Goal: Obtain resource: Obtain resource

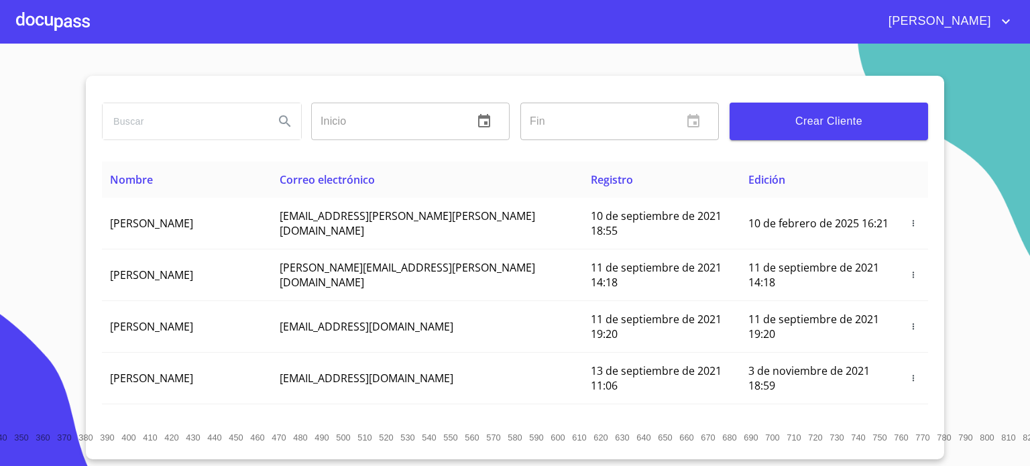
click at [211, 112] on input "search" at bounding box center [183, 121] width 161 height 36
type input "[PERSON_NAME] [PERSON_NAME]"
click at [280, 115] on icon "Search" at bounding box center [285, 121] width 16 height 16
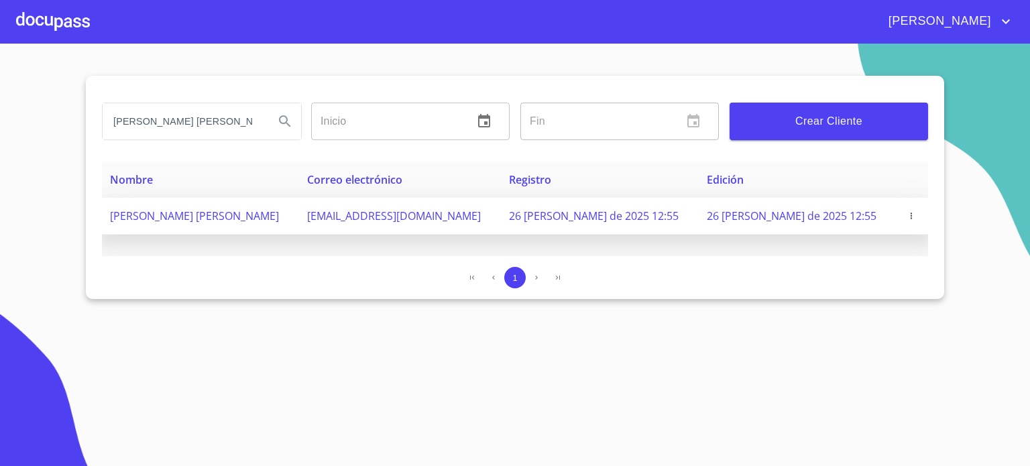
click at [229, 214] on span "[PERSON_NAME] [PERSON_NAME]" at bounding box center [194, 216] width 169 height 15
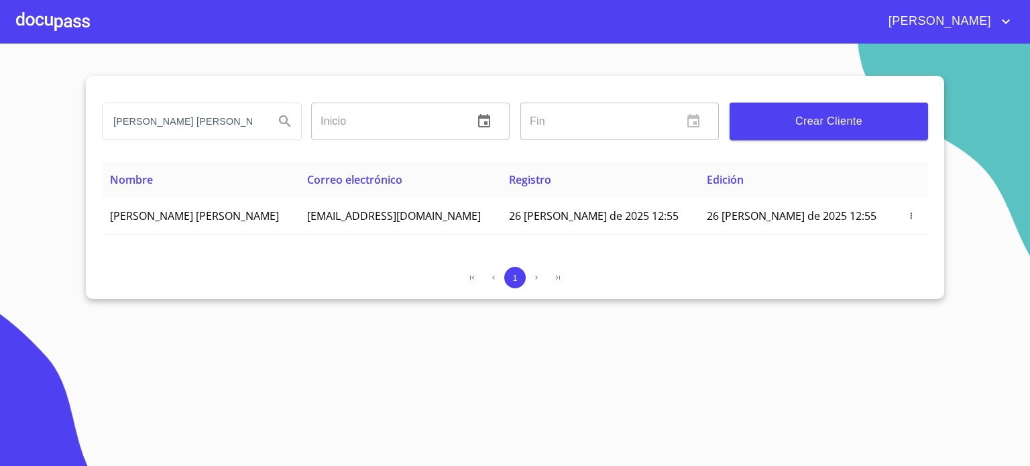
click at [67, 21] on div at bounding box center [53, 21] width 74 height 43
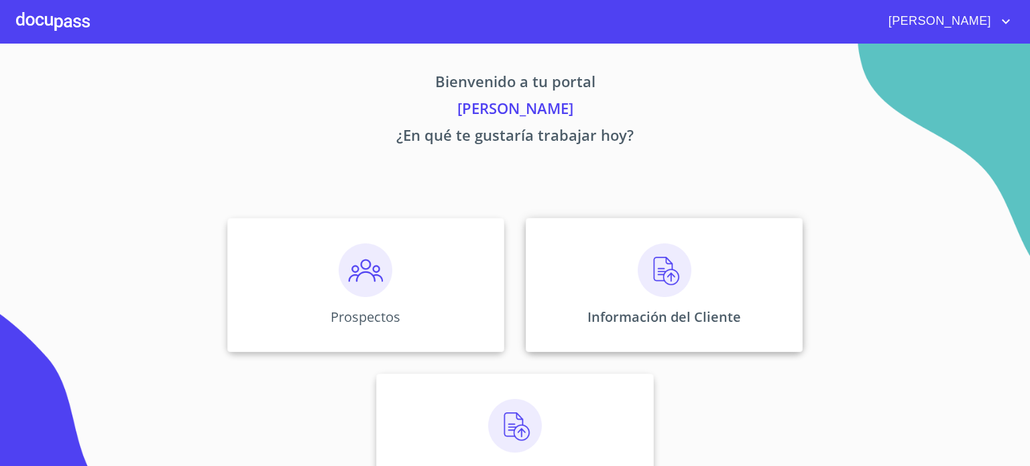
click at [662, 282] on img at bounding box center [665, 270] width 54 height 54
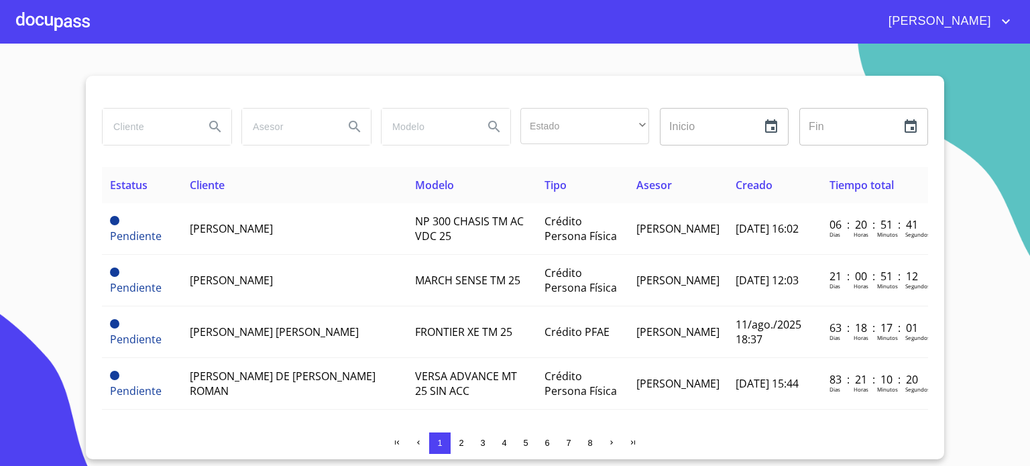
click at [162, 125] on input "search" at bounding box center [148, 127] width 91 height 36
type input "[PERSON_NAME]"
click at [212, 133] on icon "Search" at bounding box center [215, 127] width 16 height 16
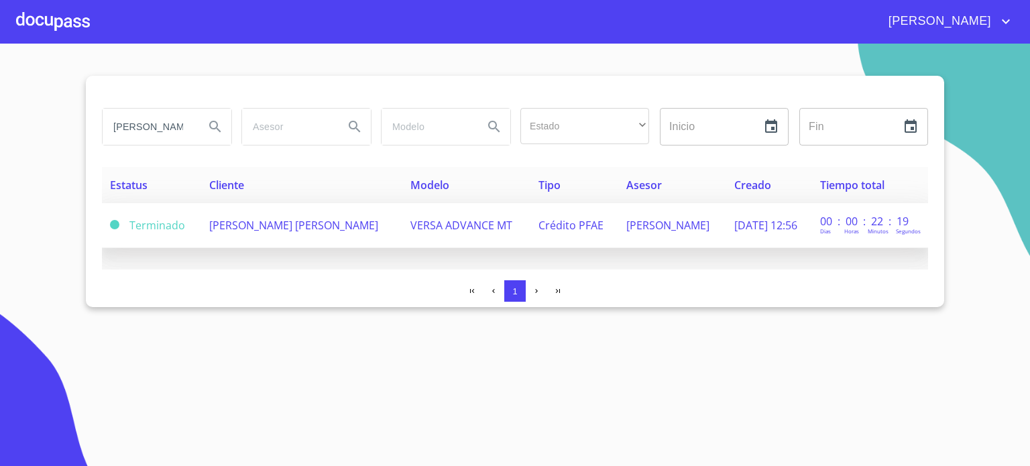
click at [251, 225] on span "[PERSON_NAME] [PERSON_NAME]" at bounding box center [293, 225] width 169 height 15
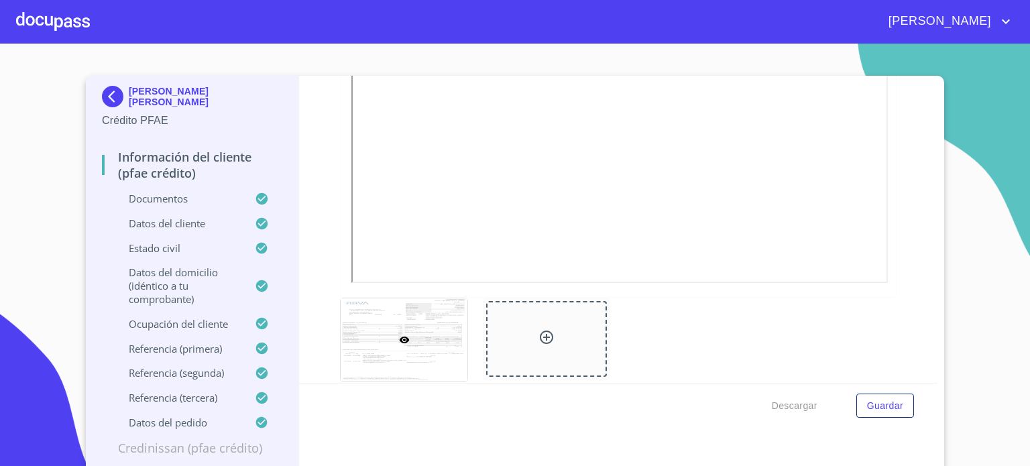
scroll to position [2754, 0]
click at [934, 84] on div "[PERSON_NAME] [PERSON_NAME] Crédito PFAE Información del cliente (PFAE crédito)…" at bounding box center [515, 274] width 858 height 396
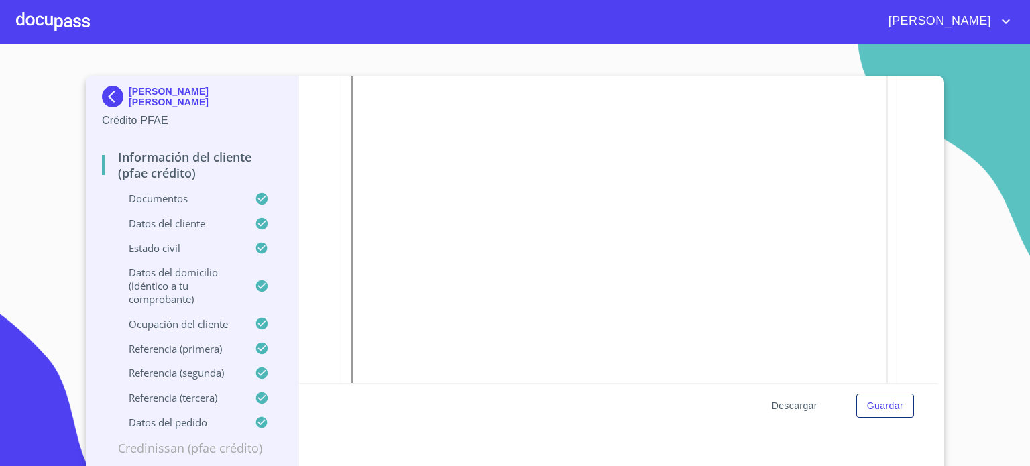
click at [796, 408] on span "Descargar" at bounding box center [795, 406] width 46 height 17
